Goal: Transaction & Acquisition: Purchase product/service

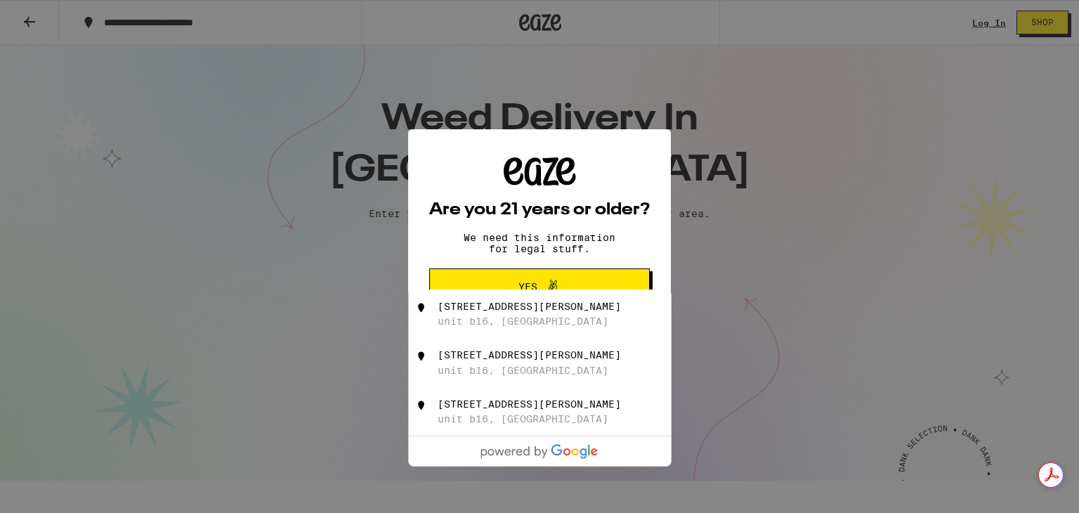
click at [529, 310] on div "[STREET_ADDRESS][PERSON_NAME]" at bounding box center [528, 306] width 183 height 11
type input "[STREET_ADDRESS][PERSON_NAME]"
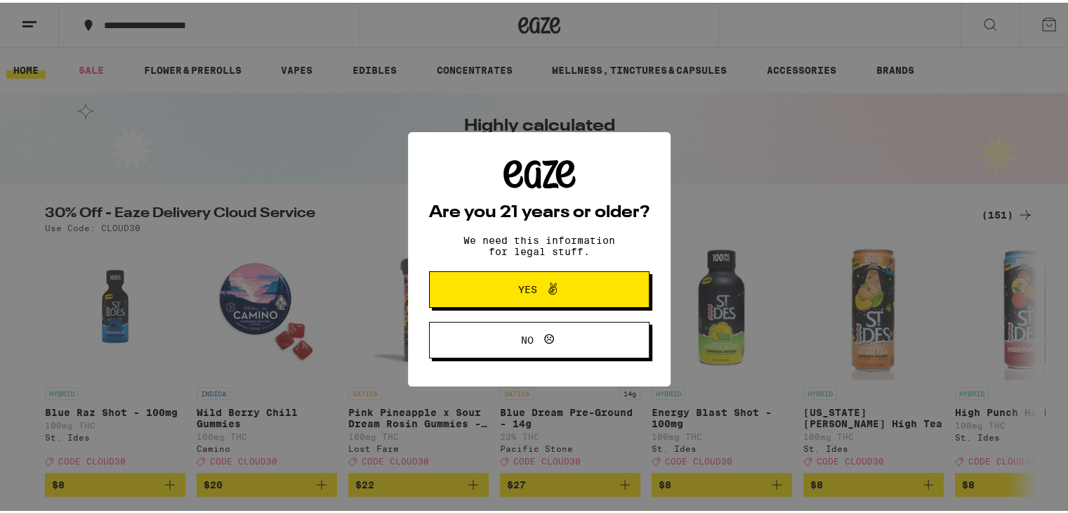
click at [525, 282] on span "Yes" at bounding box center [527, 287] width 19 height 10
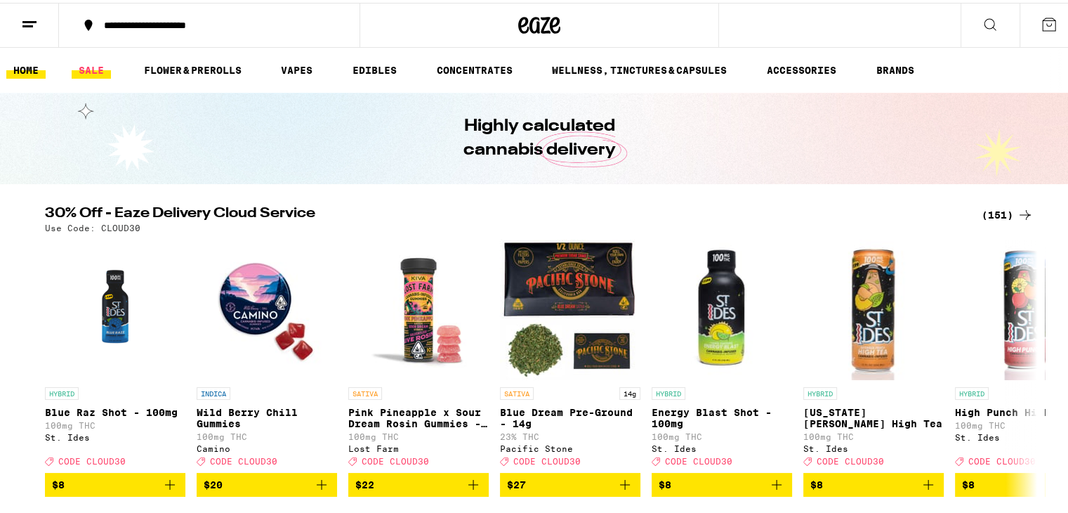
click at [96, 65] on link "SALE" at bounding box center [91, 67] width 39 height 17
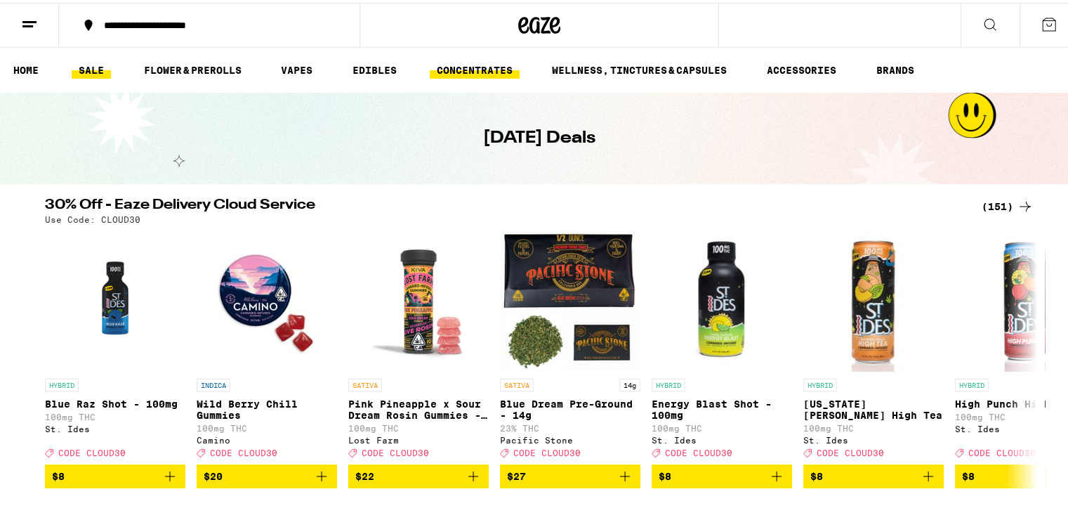
click at [465, 62] on link "CONCENTRATES" at bounding box center [475, 67] width 90 height 17
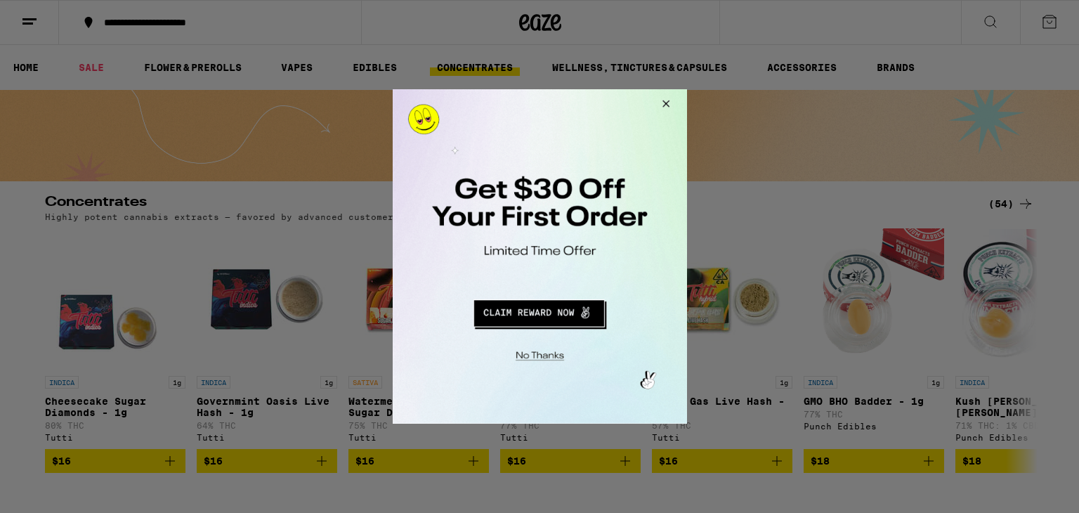
click at [100, 70] on div at bounding box center [539, 256] width 1079 height 513
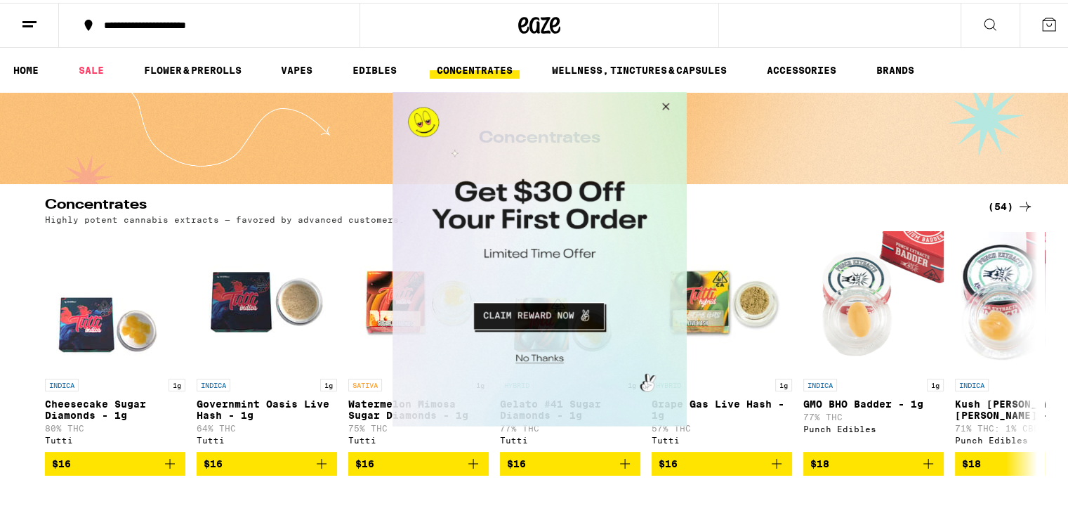
click at [666, 103] on button "Close Modal" at bounding box center [663, 108] width 38 height 34
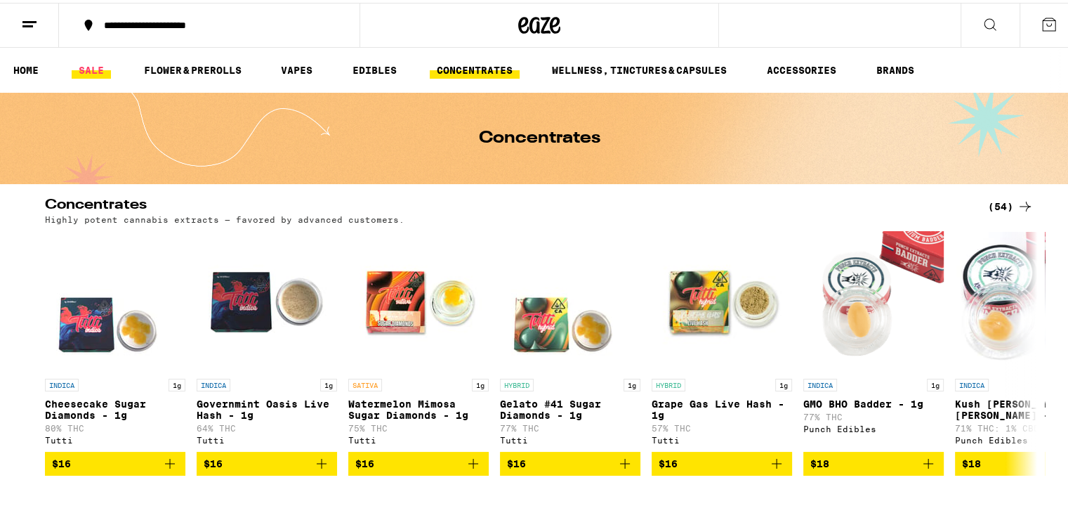
click at [98, 64] on link "SALE" at bounding box center [91, 67] width 39 height 17
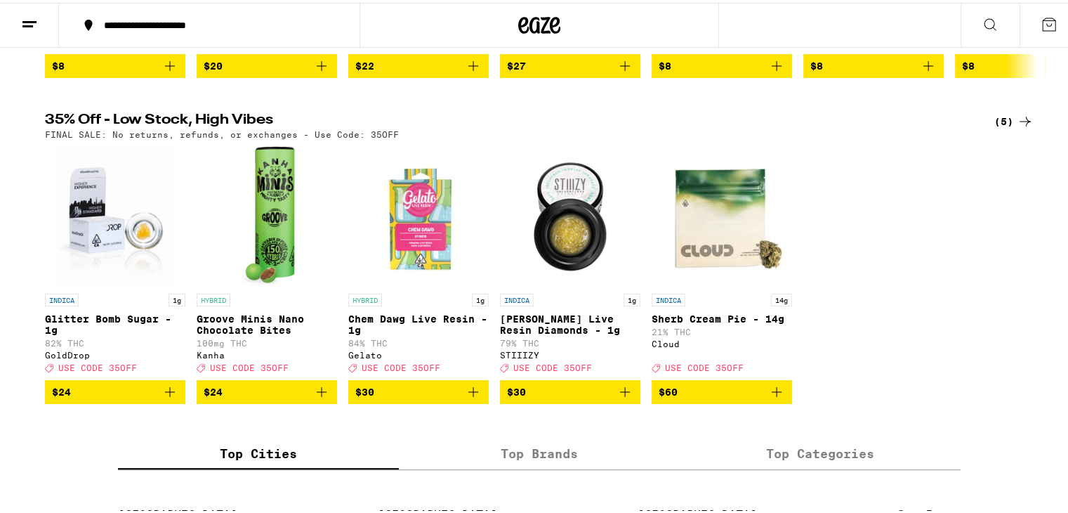
scroll to position [410, 0]
click at [475, 397] on icon "Add to bag" at bounding box center [473, 389] width 17 height 17
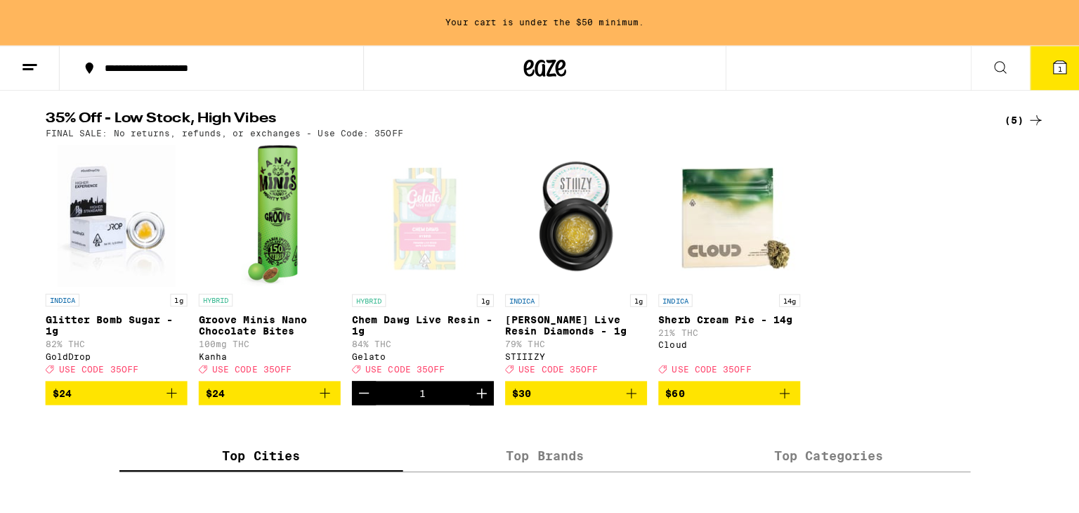
scroll to position [0, 0]
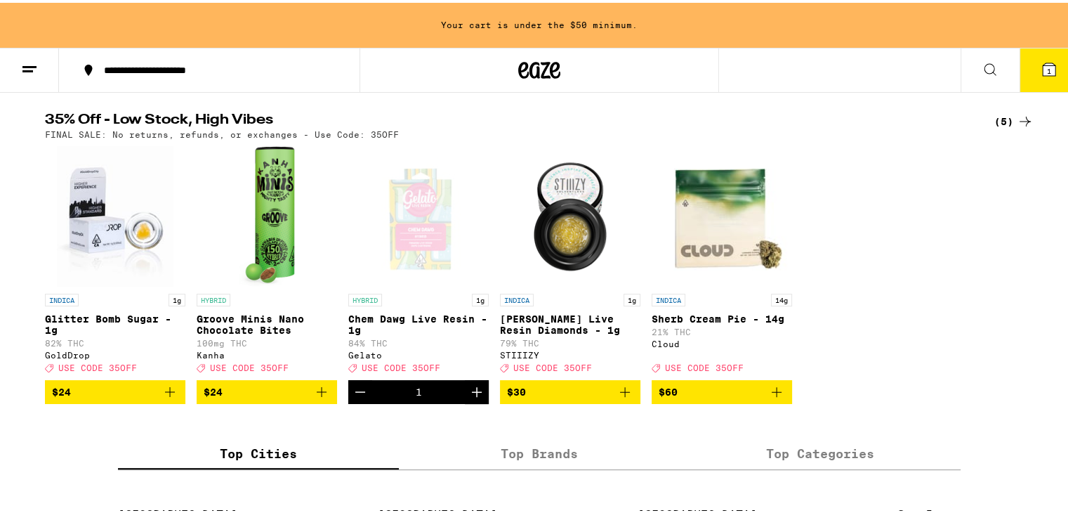
click at [1043, 65] on icon at bounding box center [1049, 66] width 13 height 13
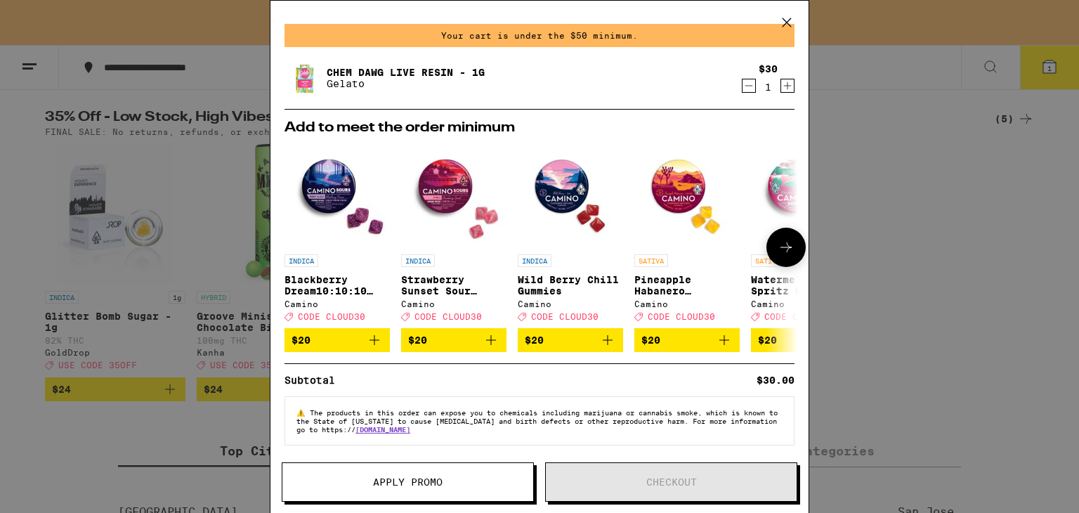
scroll to position [45, 0]
drag, startPoint x: 789, startPoint y: 18, endPoint x: 585, endPoint y: 187, distance: 265.8
click at [585, 187] on div "Your Cart Your cart is under the $50 minimum. Chem Dawg Live Resin - 1g Gelato …" at bounding box center [539, 256] width 539 height 513
click at [606, 346] on button "$20" at bounding box center [570, 340] width 105 height 24
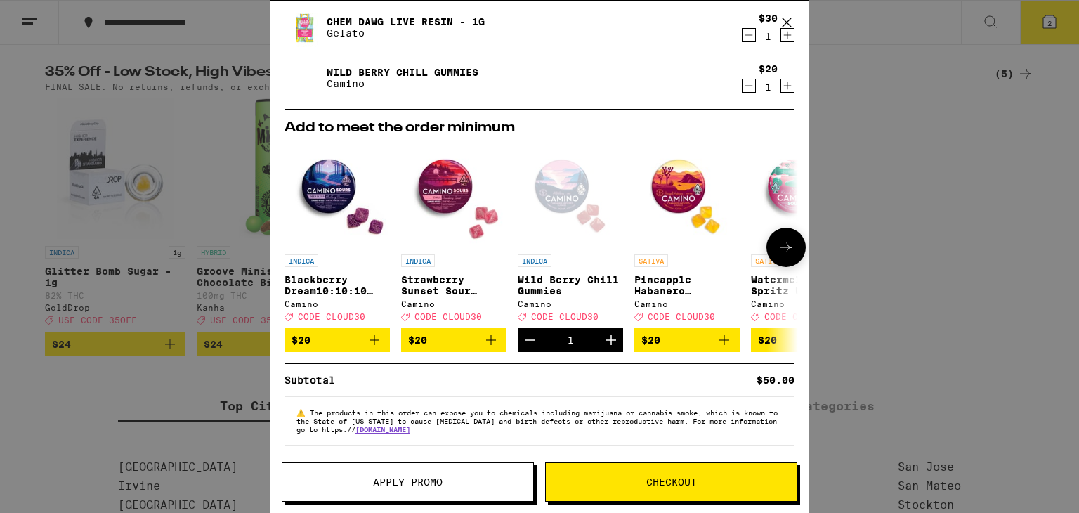
scroll to position [410, 0]
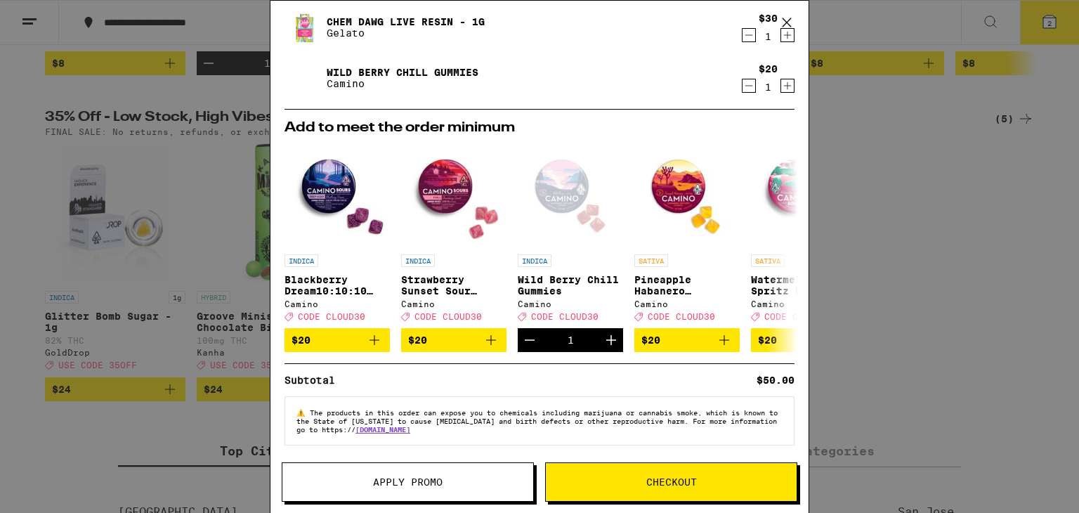
click at [698, 478] on span "Checkout" at bounding box center [671, 482] width 251 height 10
